Goal: Navigation & Orientation: Find specific page/section

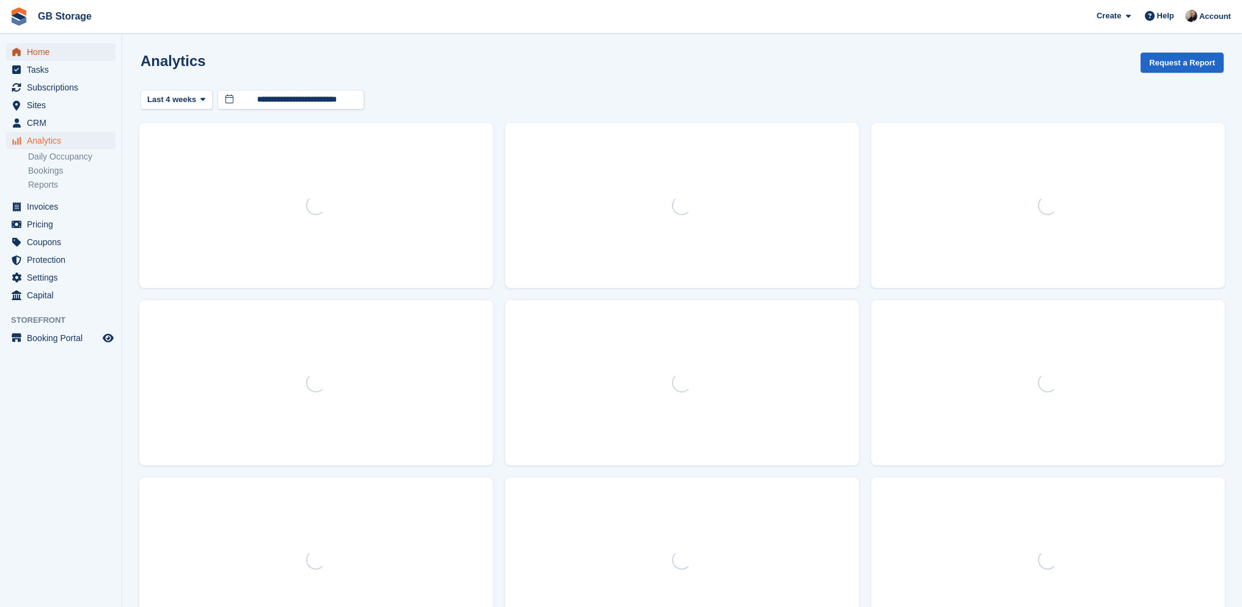
click at [41, 51] on span "Home" at bounding box center [63, 51] width 73 height 17
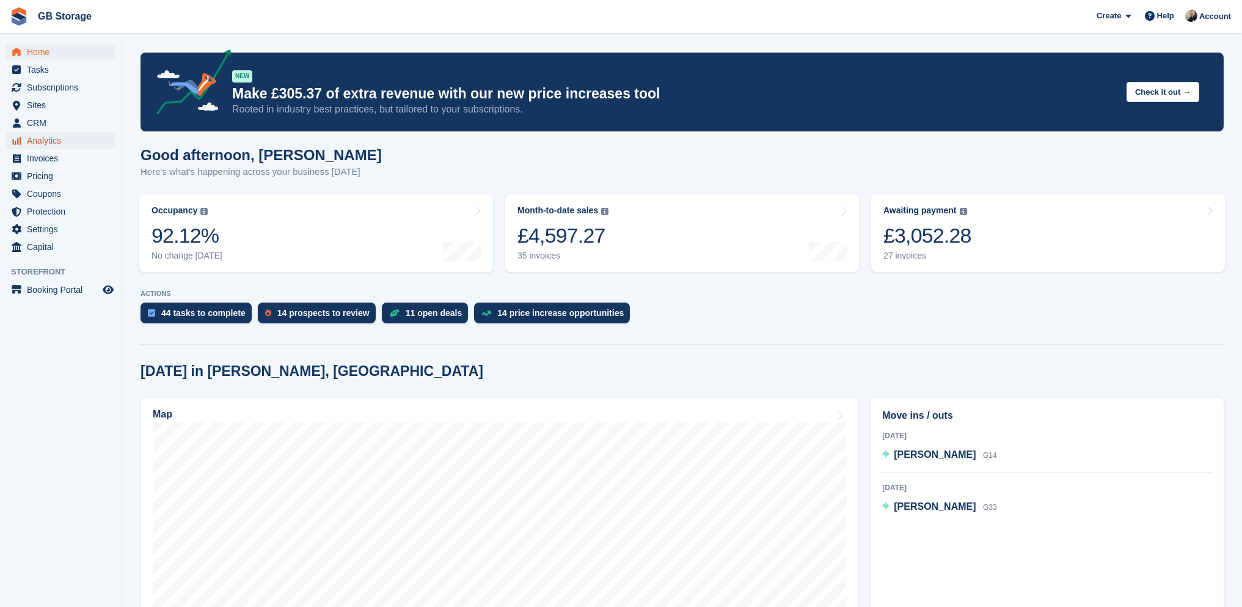
click at [35, 142] on span "Analytics" at bounding box center [63, 140] width 73 height 17
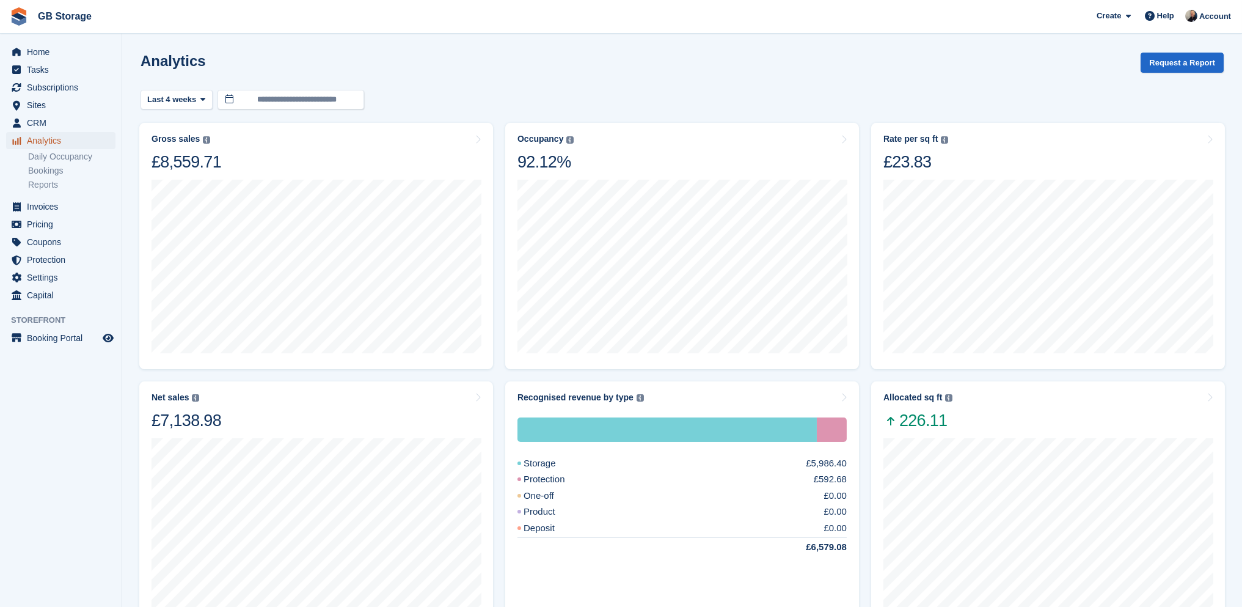
click at [54, 138] on span "Analytics" at bounding box center [63, 140] width 73 height 17
